Goal: Entertainment & Leisure: Browse casually

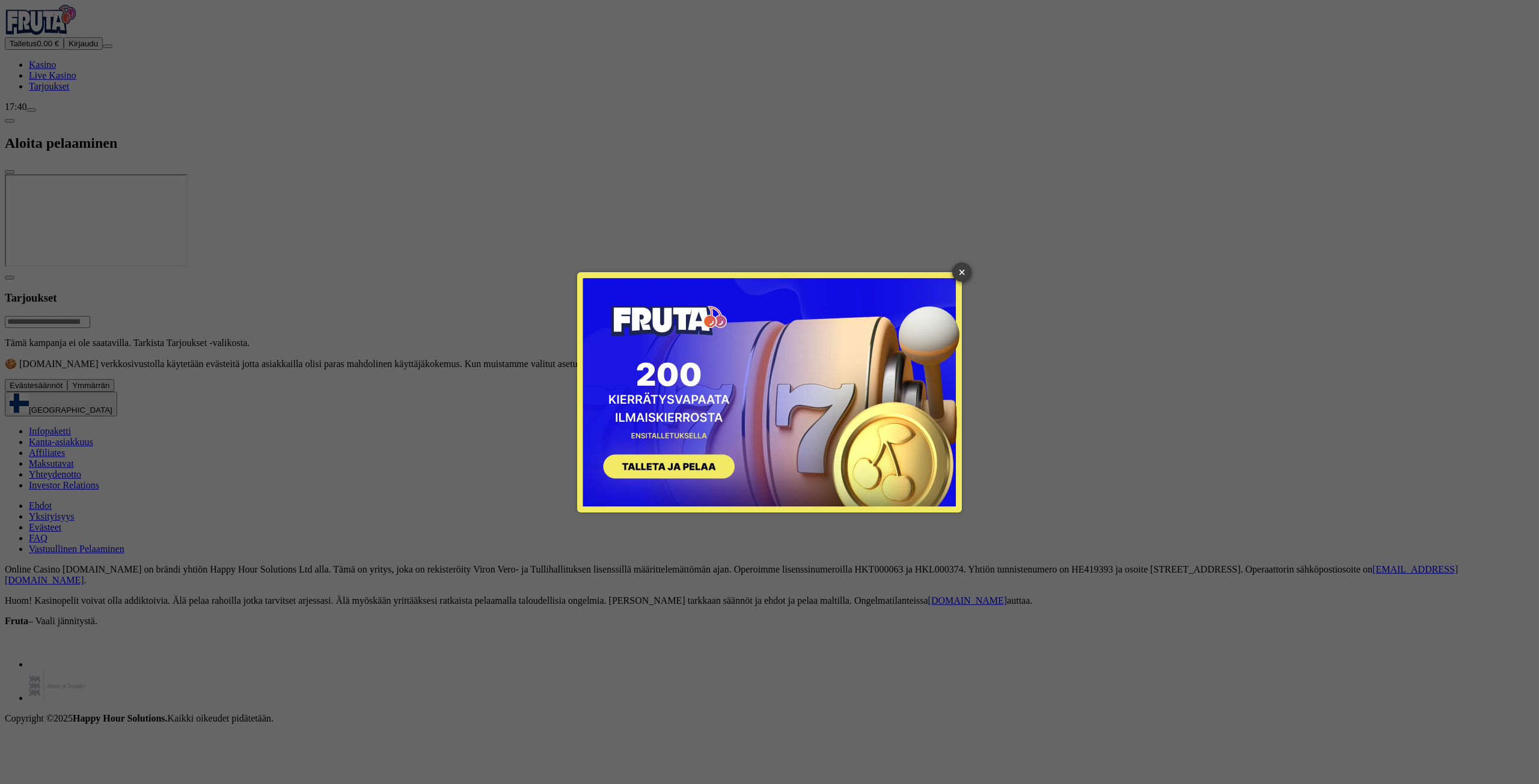
click at [958, 263] on link "×" at bounding box center [962, 273] width 19 height 19
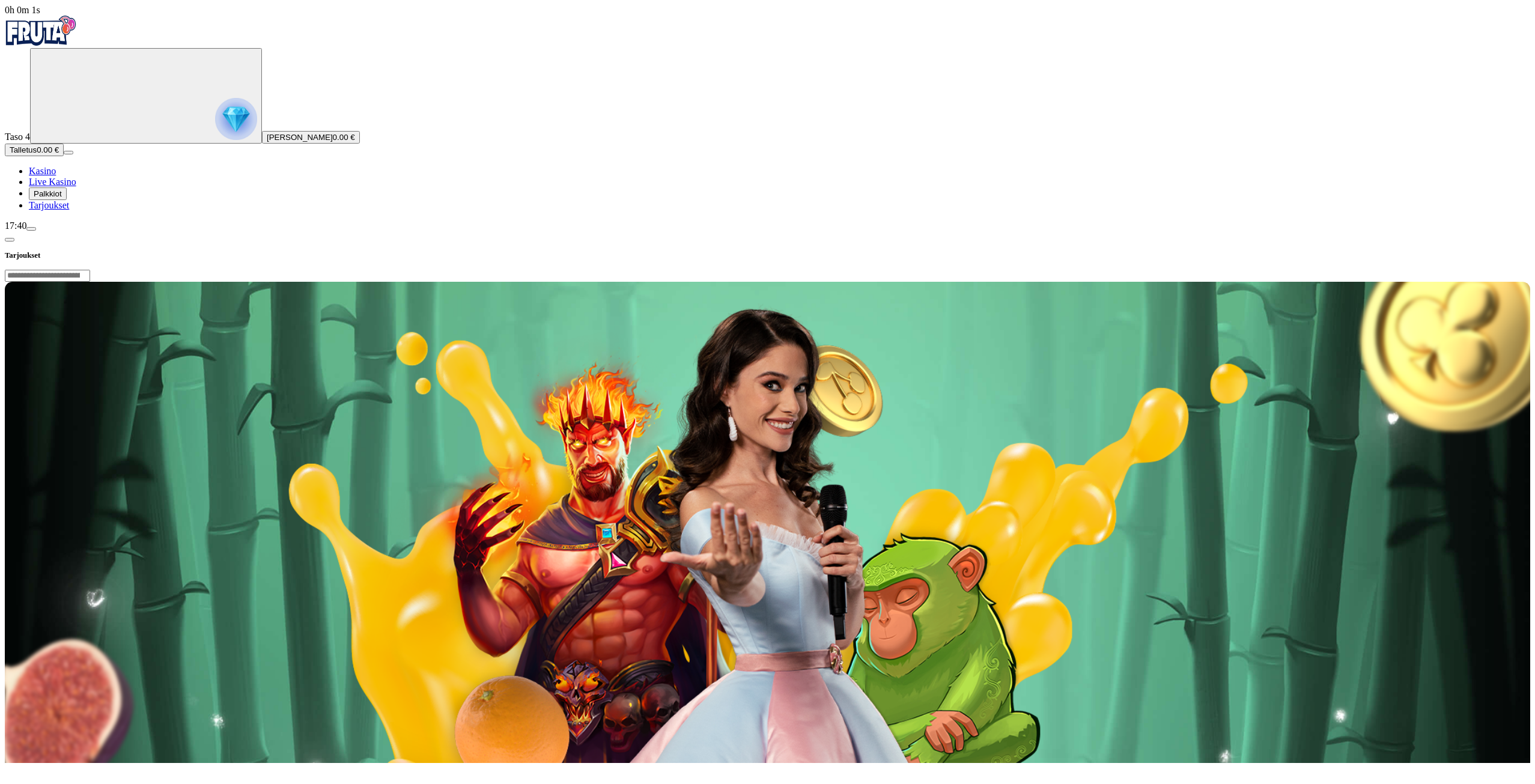
click at [62, 198] on span "Palkkiot" at bounding box center [48, 194] width 28 height 9
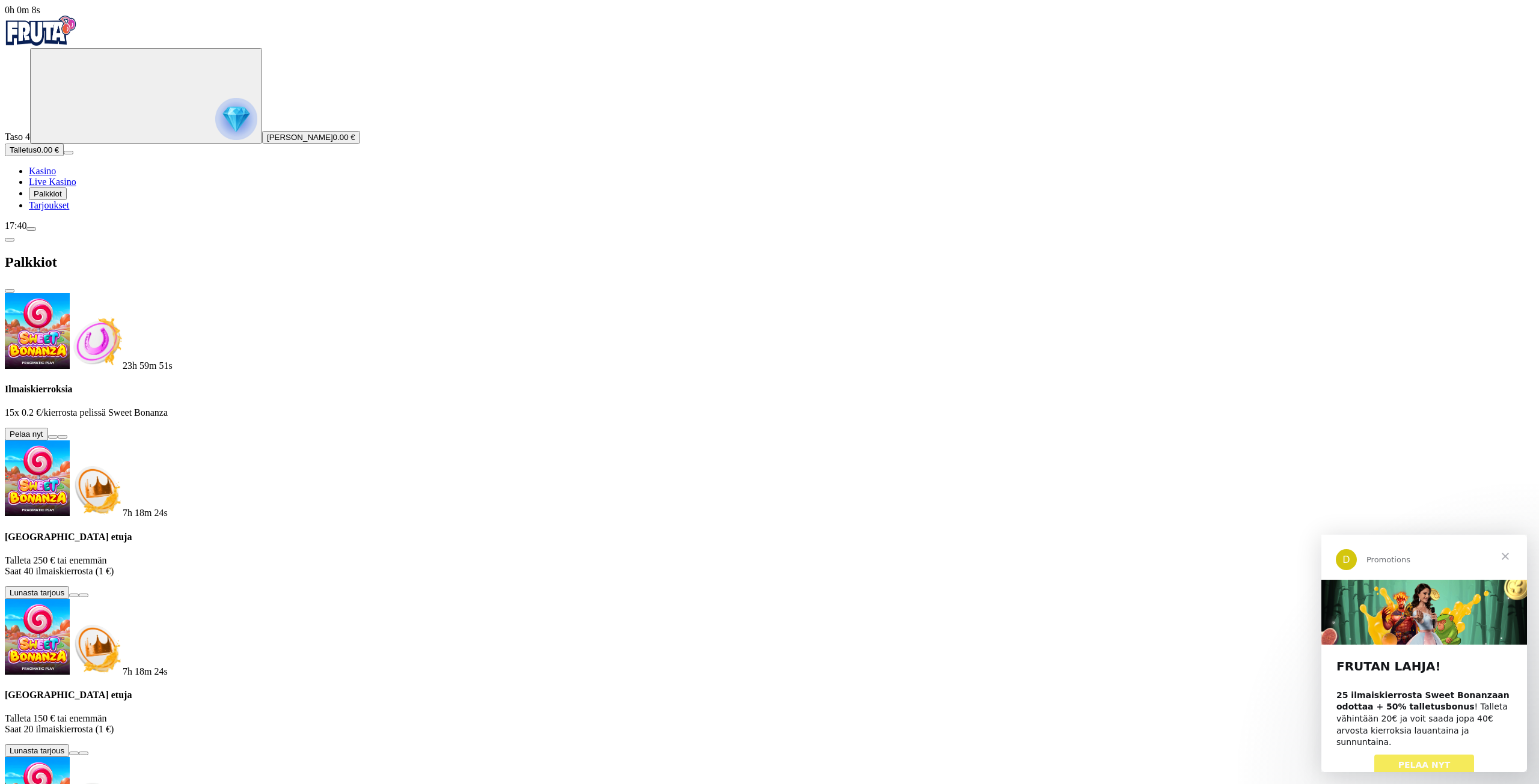
click at [58, 435] on button at bounding box center [52, 437] width 10 height 4
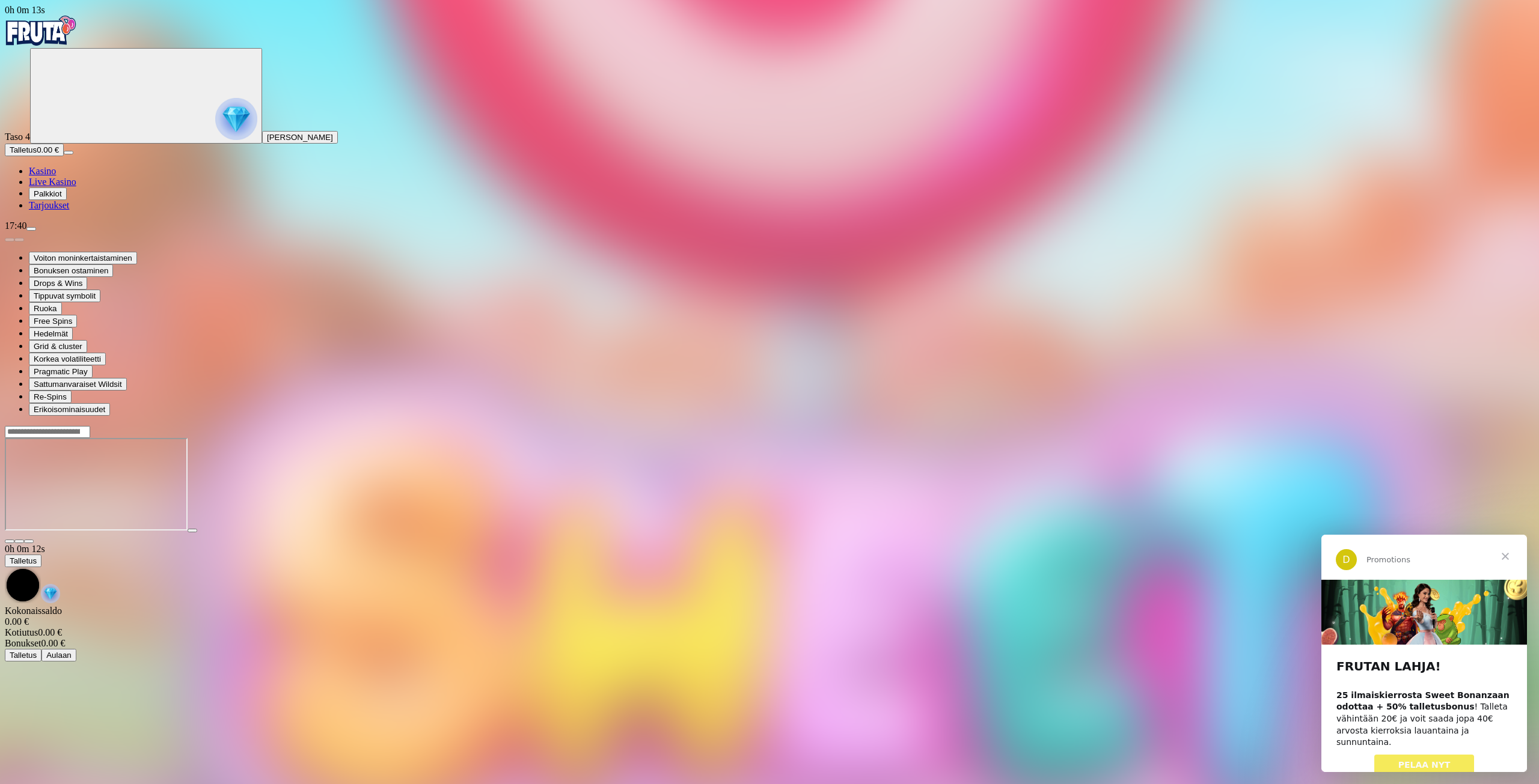
click at [1422, 760] on span "PELAA NYT" at bounding box center [1424, 765] width 52 height 10
click at [1512, 553] on span "Sulje" at bounding box center [1505, 556] width 43 height 43
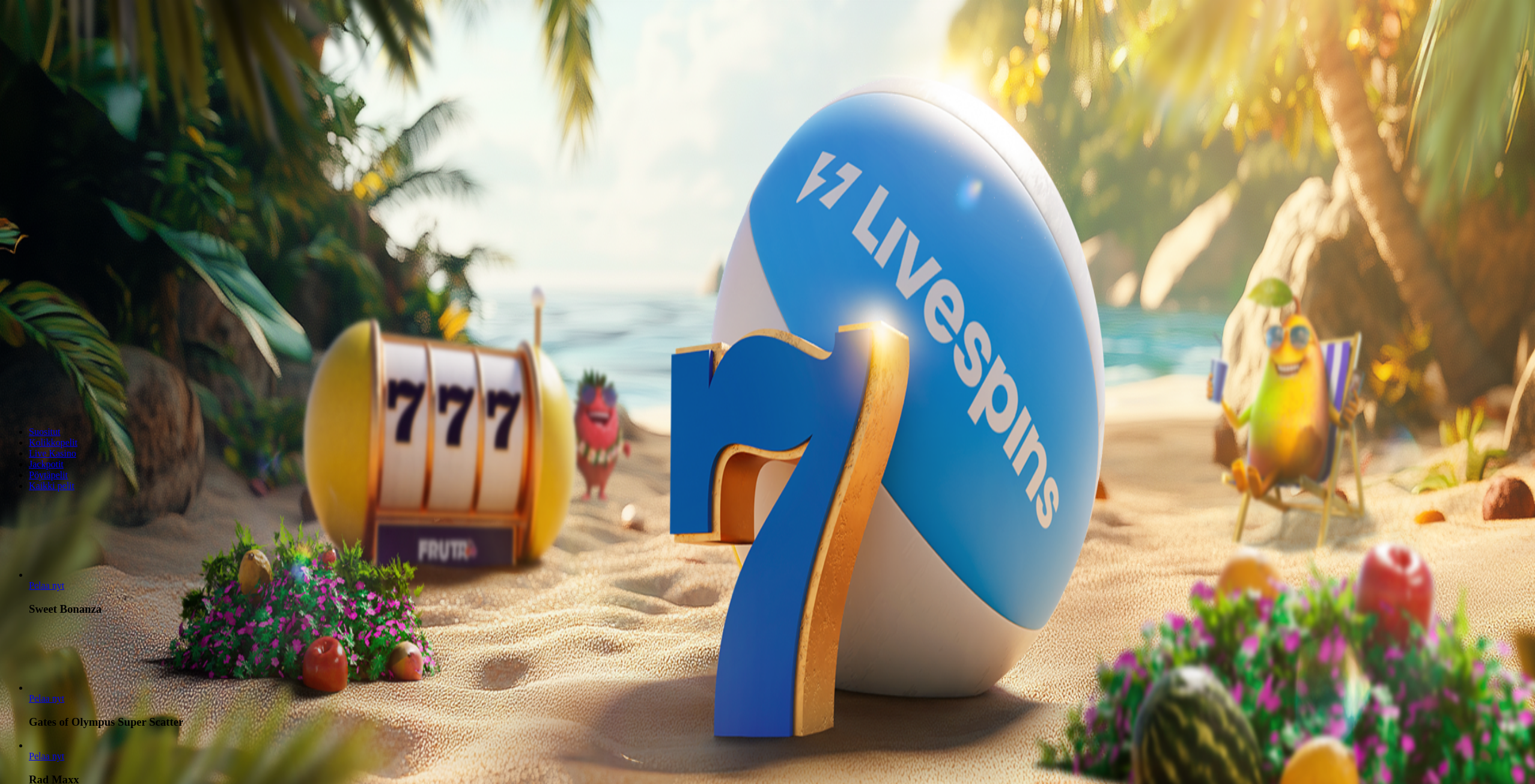
click at [215, 121] on img "Primary" at bounding box center [236, 108] width 42 height 42
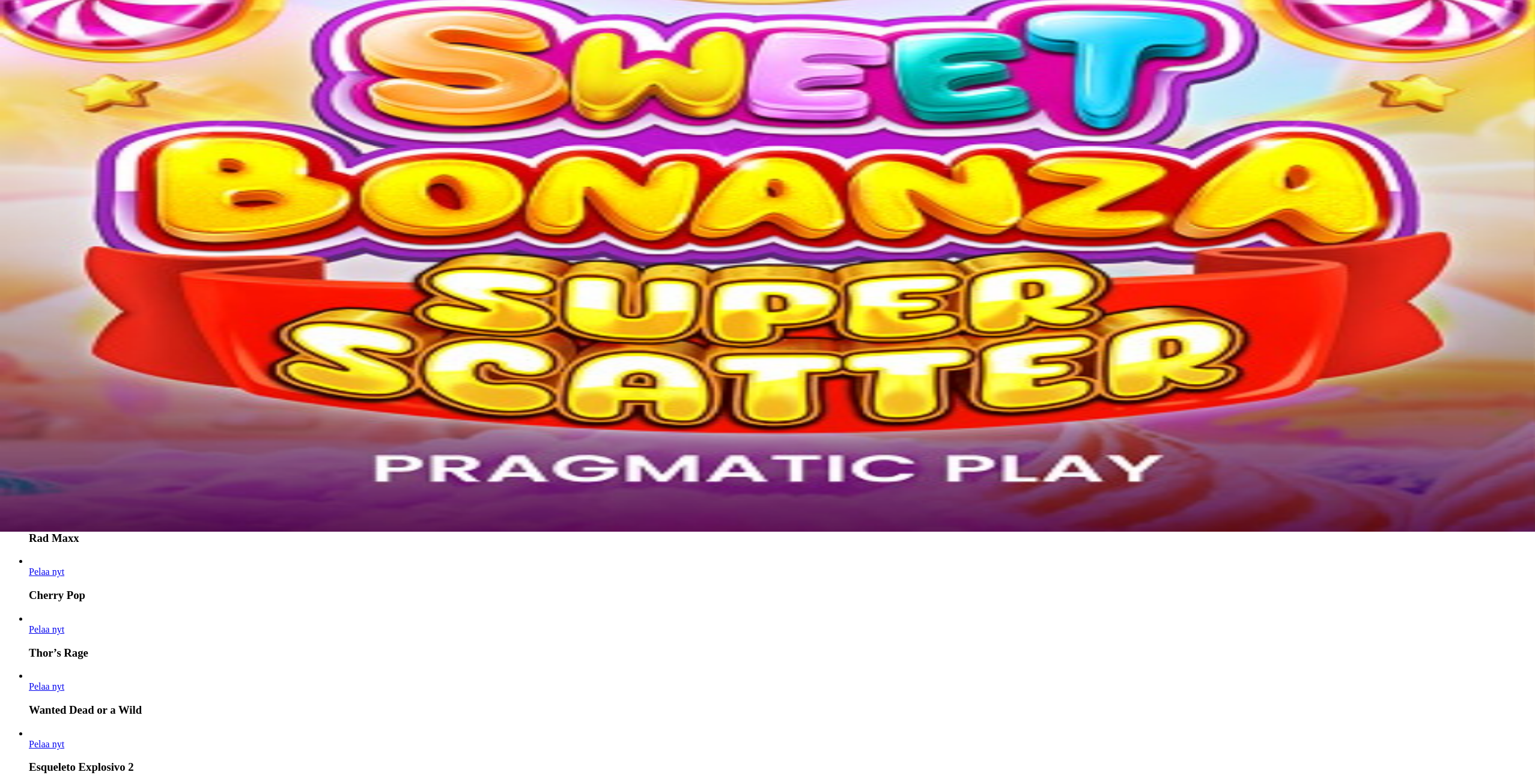
scroll to position [240, 0]
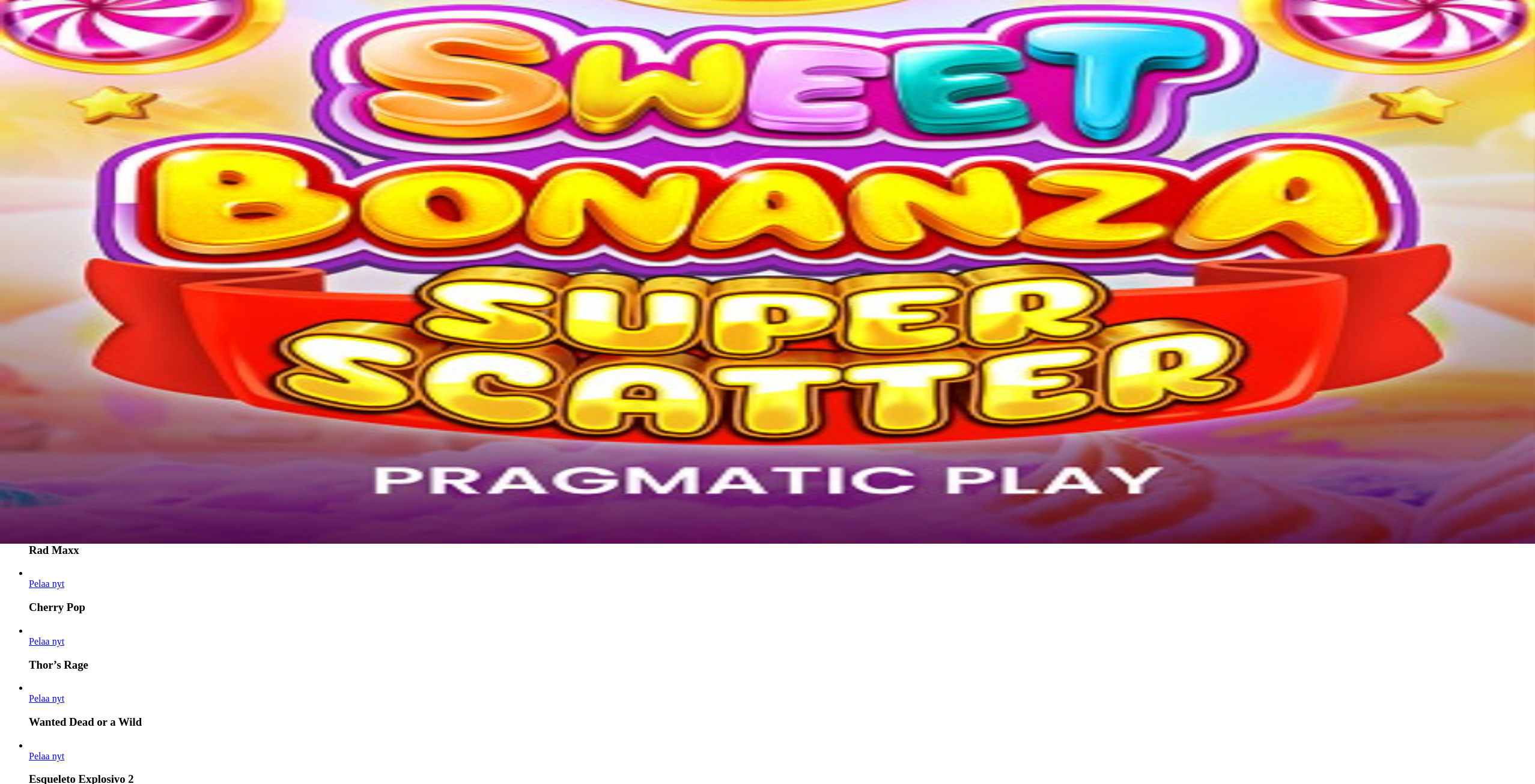
click at [90, 272] on input "Search" at bounding box center [47, 278] width 85 height 12
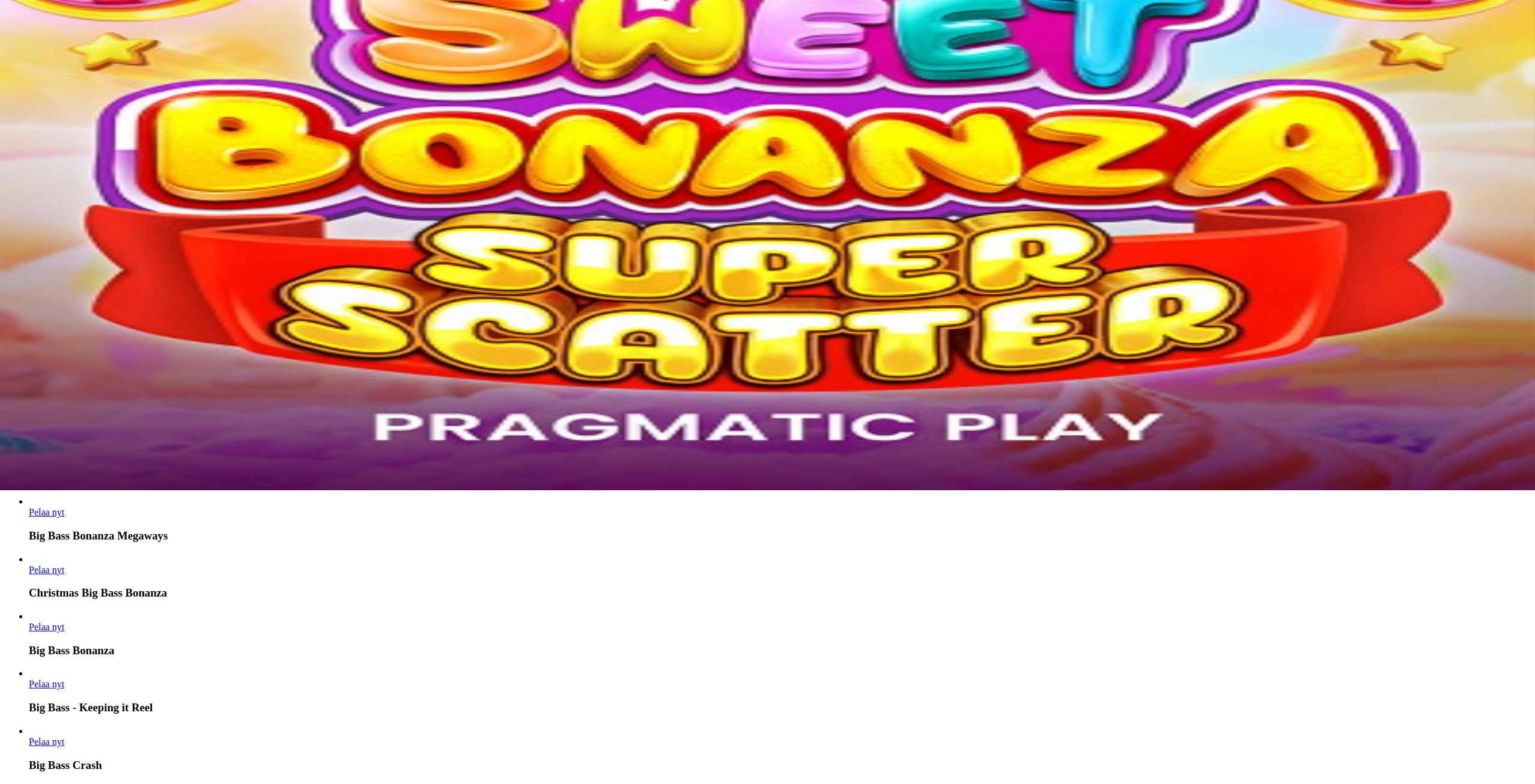
scroll to position [300, 0]
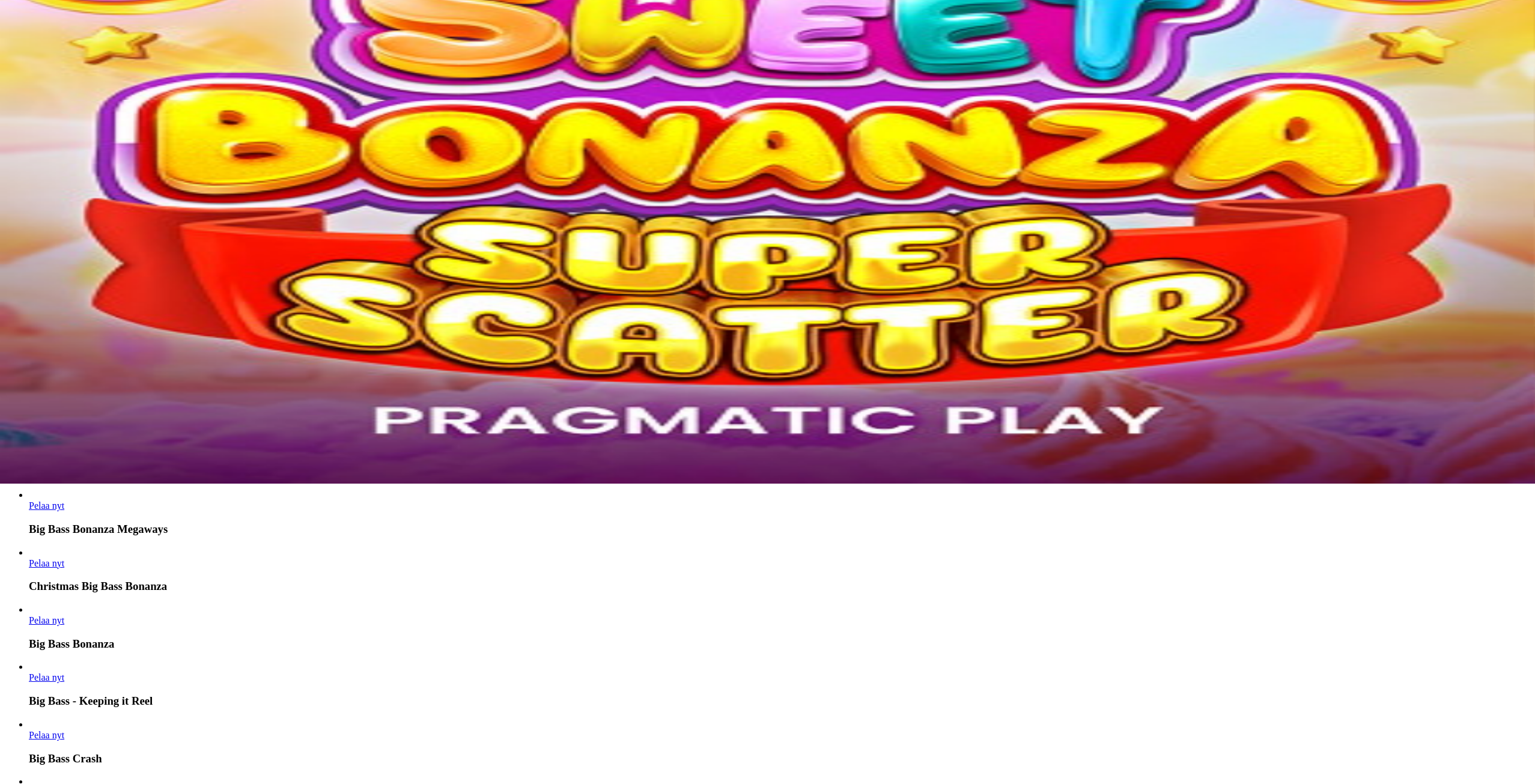
type input "********"
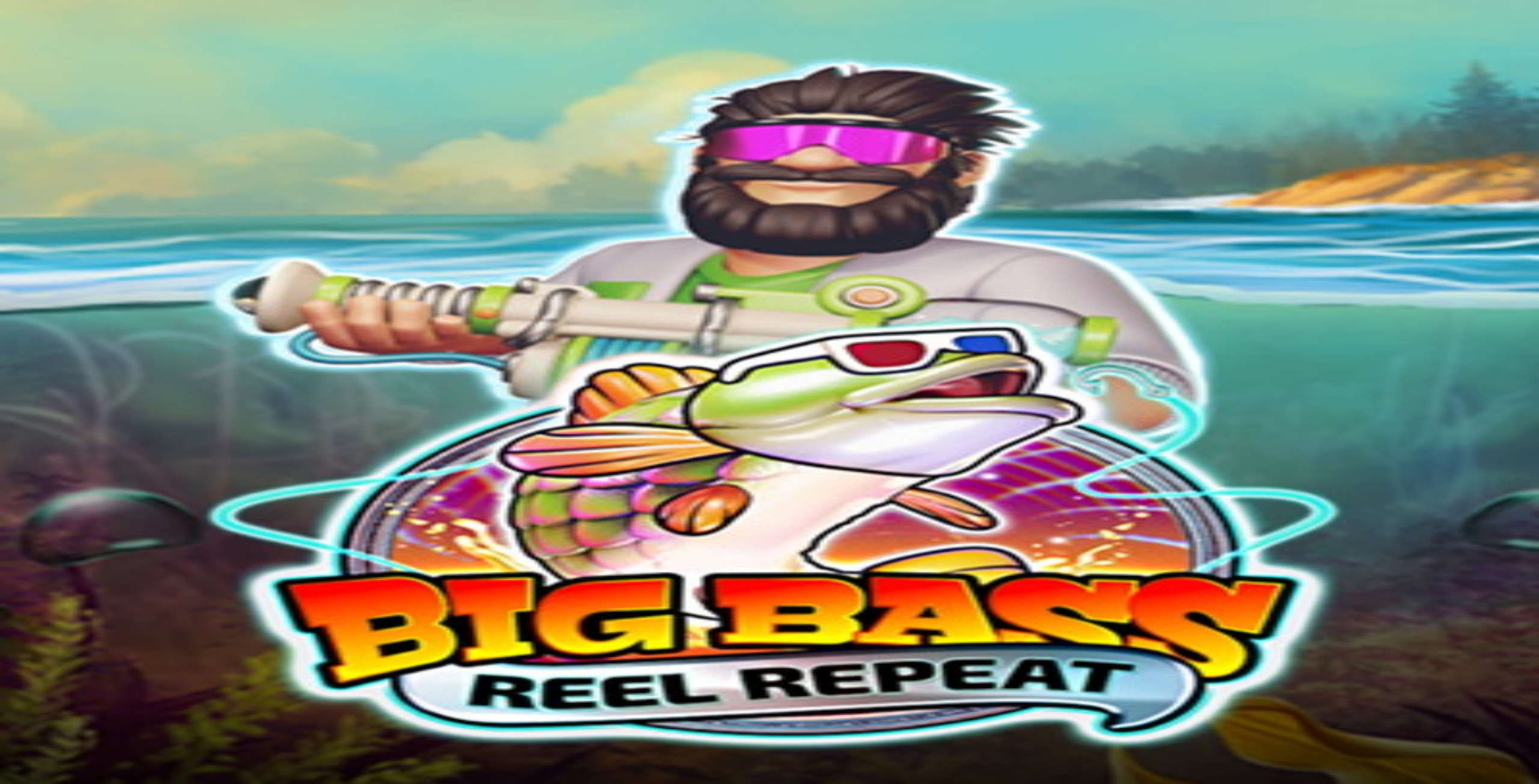
drag, startPoint x: 1449, startPoint y: 58, endPoint x: 1479, endPoint y: 63, distance: 30.4
click at [1450, 425] on div at bounding box center [769, 484] width 1529 height 118
click at [1478, 425] on div at bounding box center [769, 484] width 1529 height 118
click at [10, 541] on span "close icon" at bounding box center [10, 541] width 0 height 0
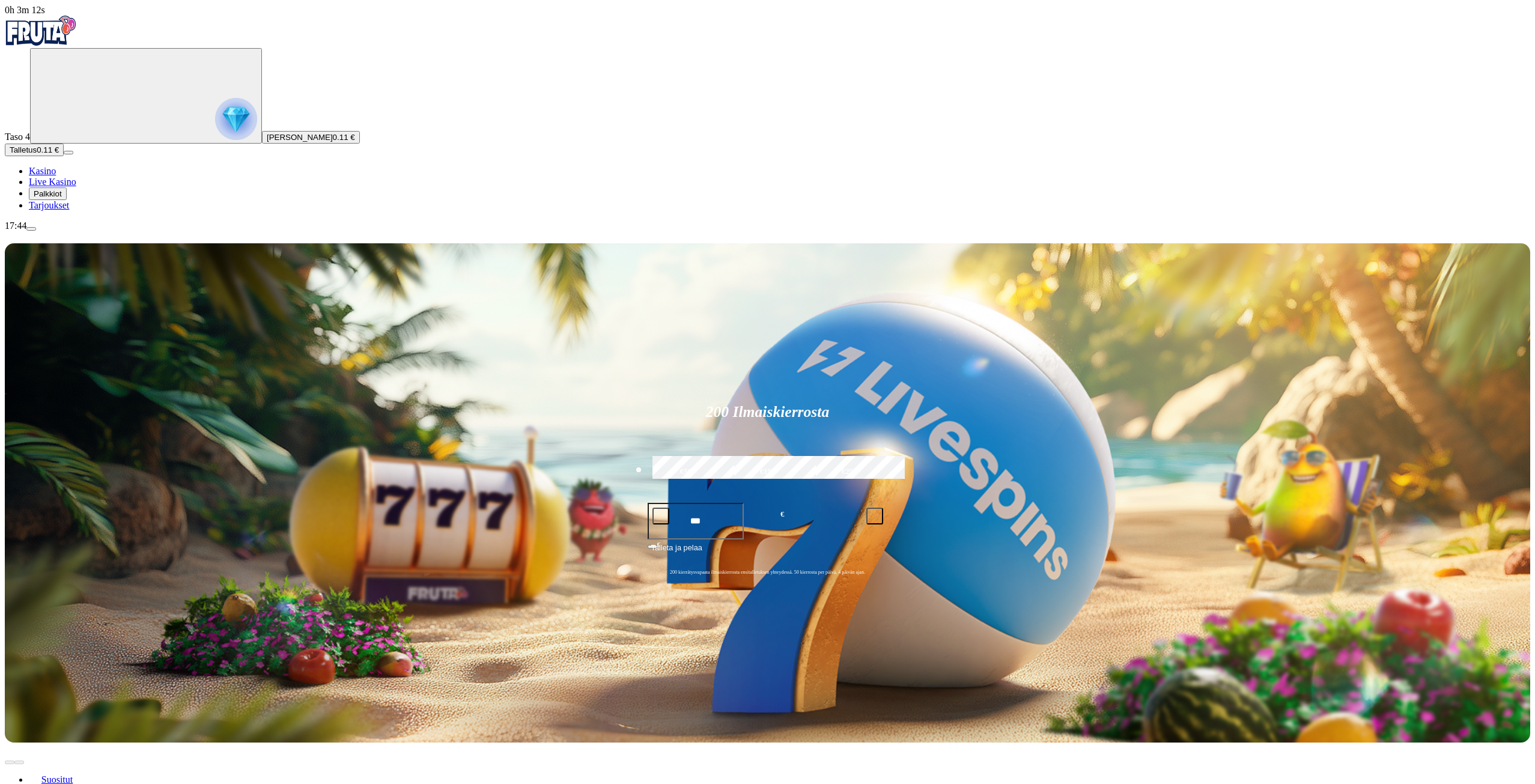
type input "*******"
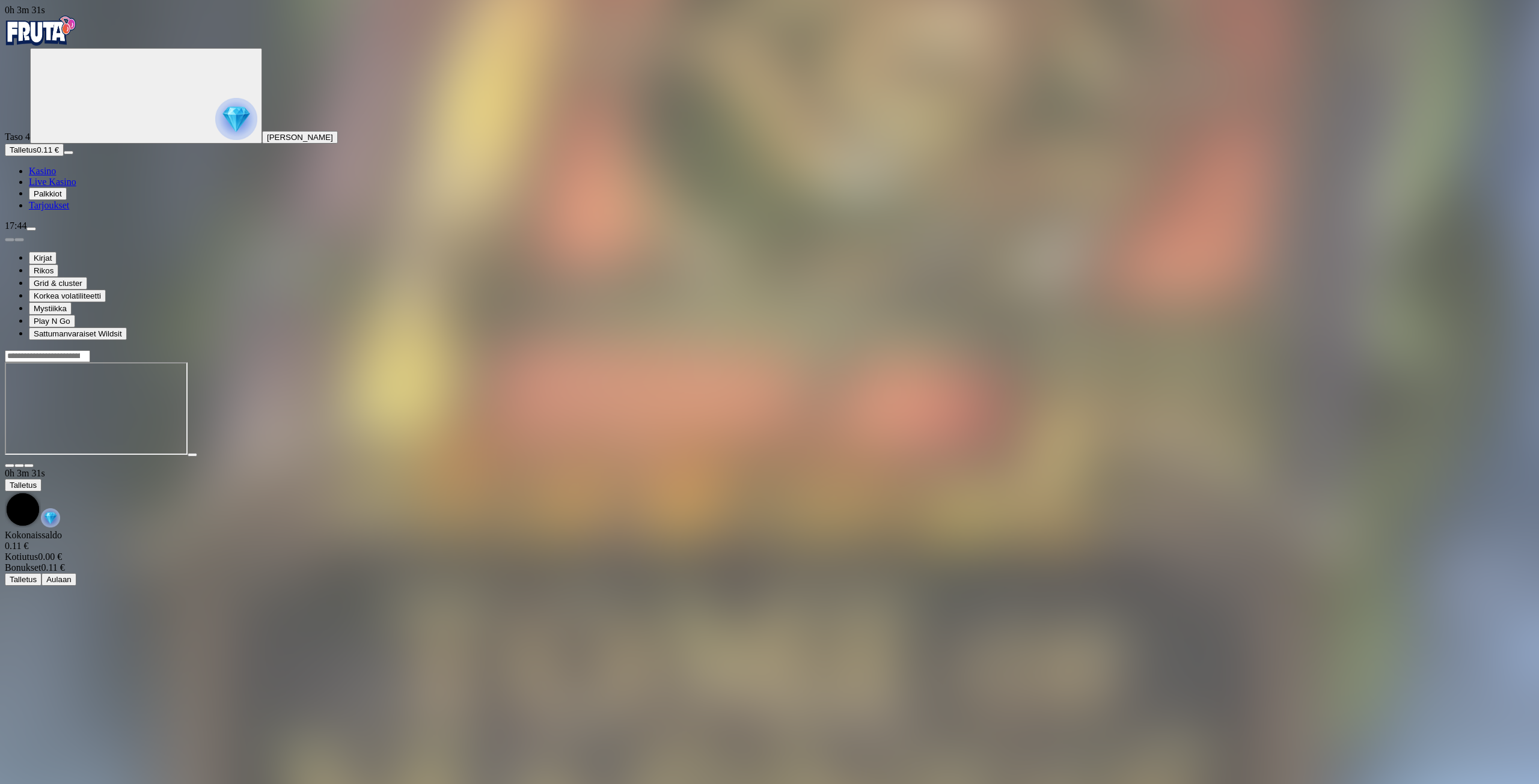
click at [1330, 350] on div at bounding box center [769, 355] width 1529 height 12
click at [90, 350] on input "Search" at bounding box center [47, 356] width 86 height 12
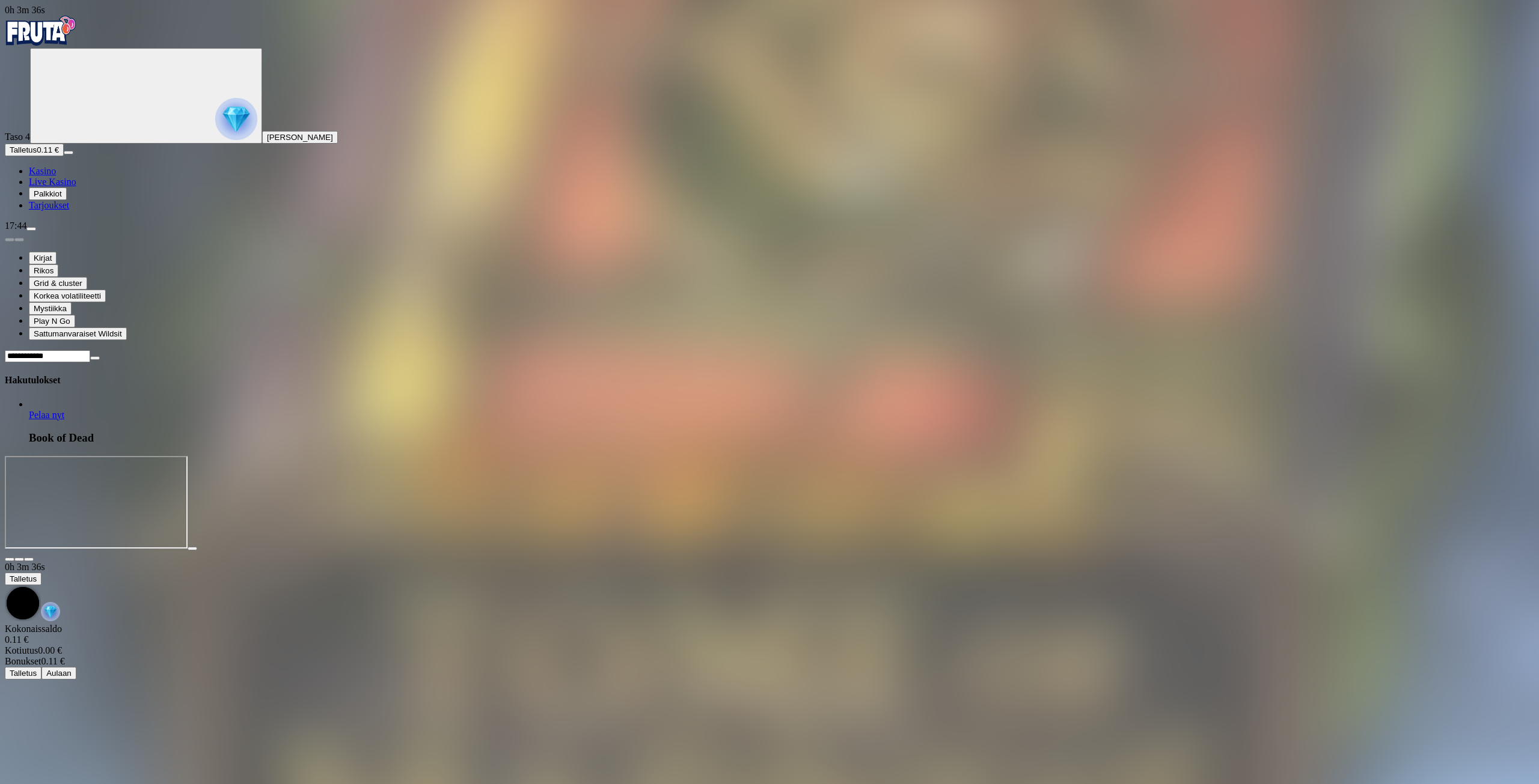
type input "**********"
click at [29, 421] on link "Book of Dead" at bounding box center [29, 421] width 0 height 0
